Goal: Register for event/course

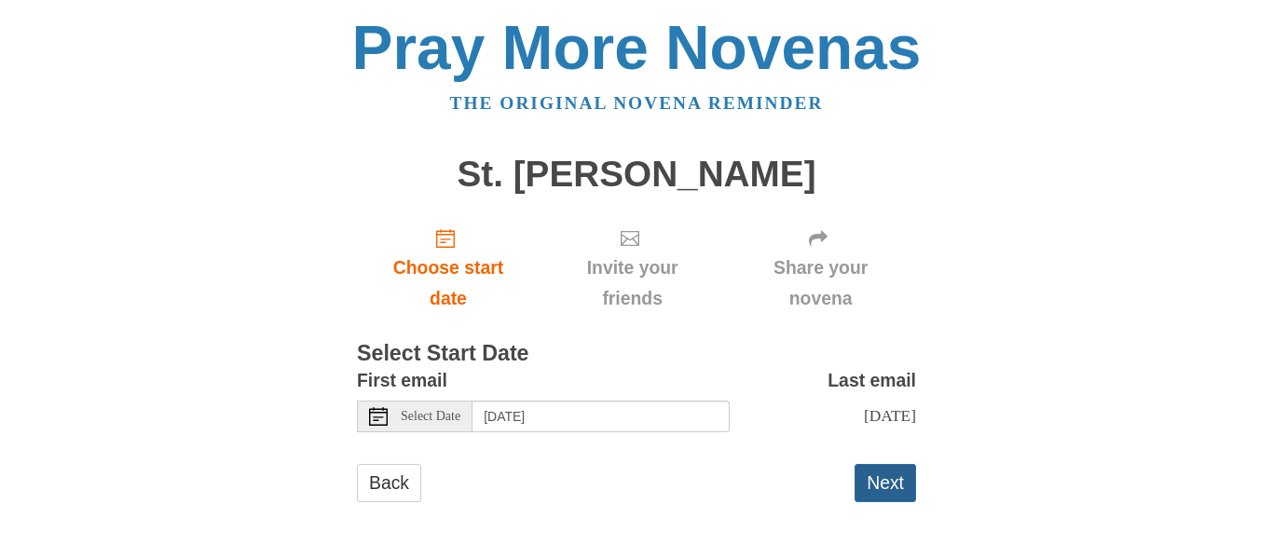
click at [885, 481] on button "Next" at bounding box center [884, 483] width 61 height 38
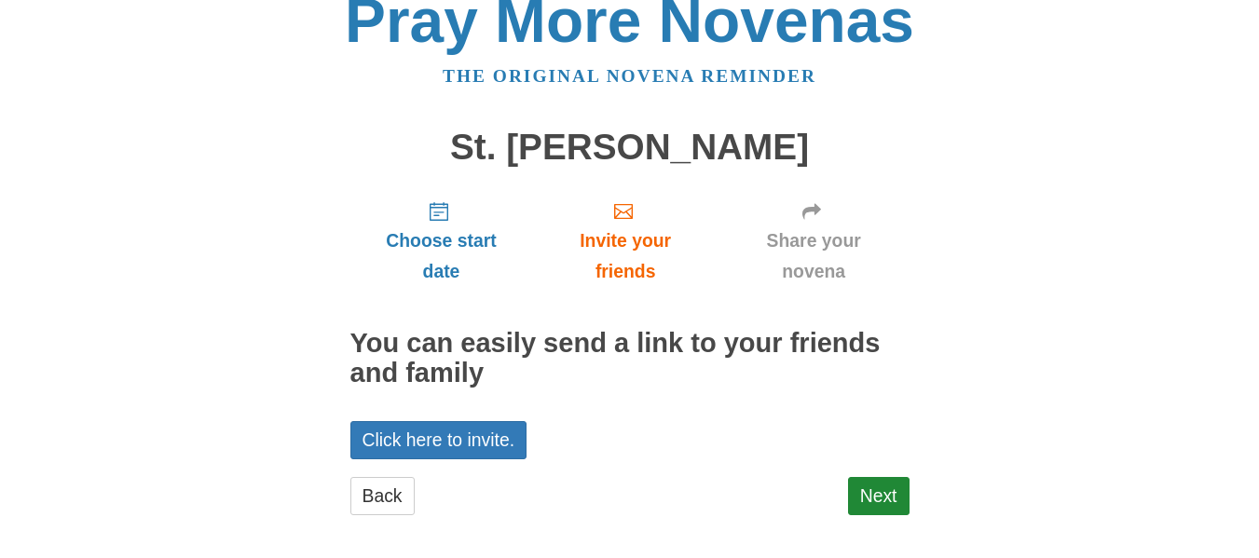
scroll to position [38, 0]
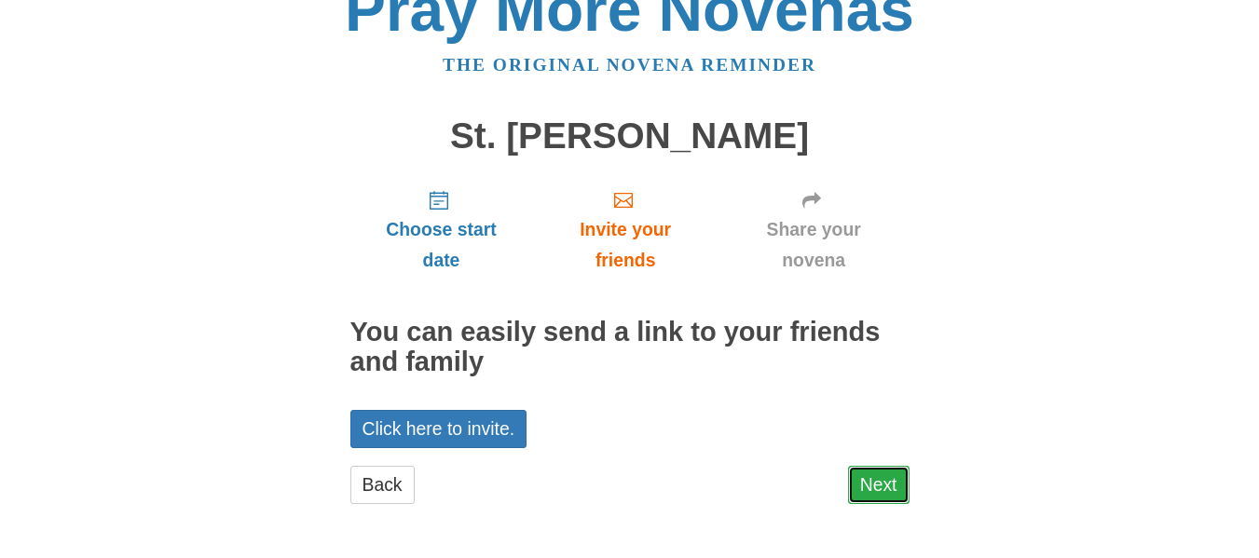
drag, startPoint x: 0, startPoint y: 0, endPoint x: 885, endPoint y: 481, distance: 1007.3
click at [885, 481] on link "Next" at bounding box center [878, 485] width 61 height 38
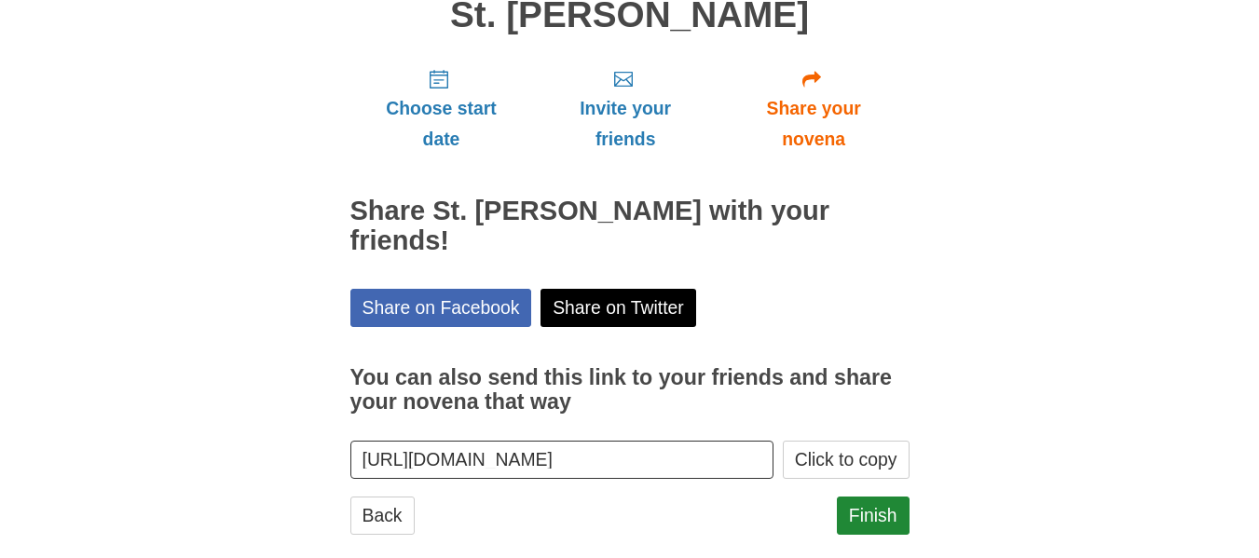
scroll to position [160, 0]
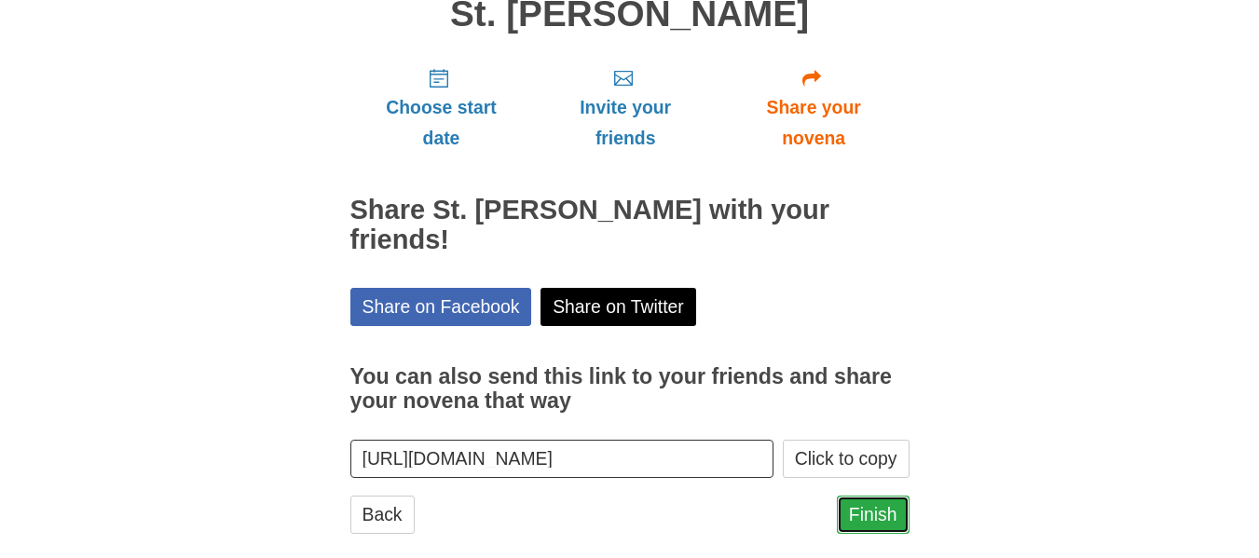
click at [877, 496] on link "Finish" at bounding box center [873, 515] width 73 height 38
